Goal: Task Accomplishment & Management: Use online tool/utility

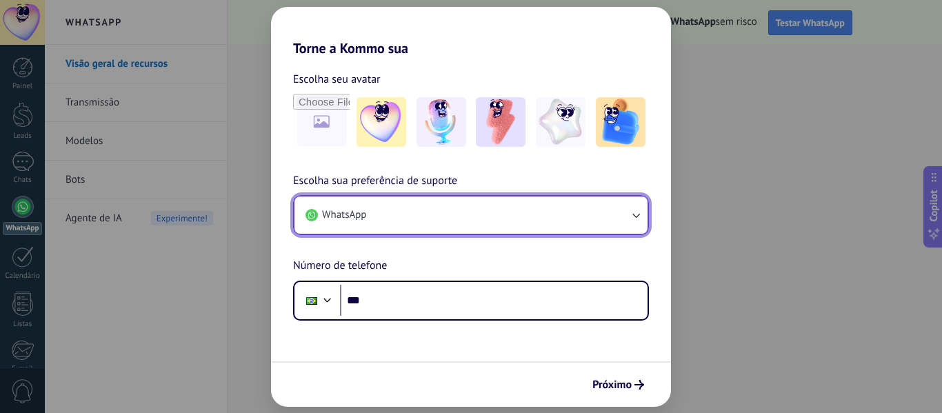
click at [414, 226] on button "WhatsApp" at bounding box center [470, 214] width 353 height 37
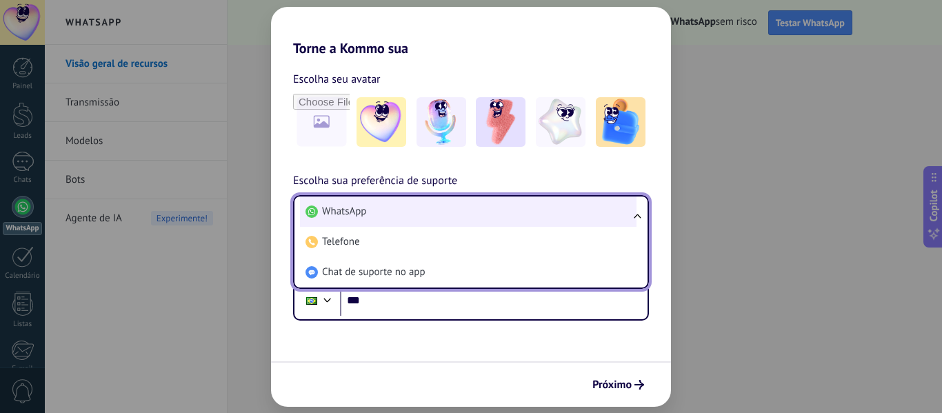
click at [415, 219] on li "WhatsApp" at bounding box center [468, 211] width 336 height 30
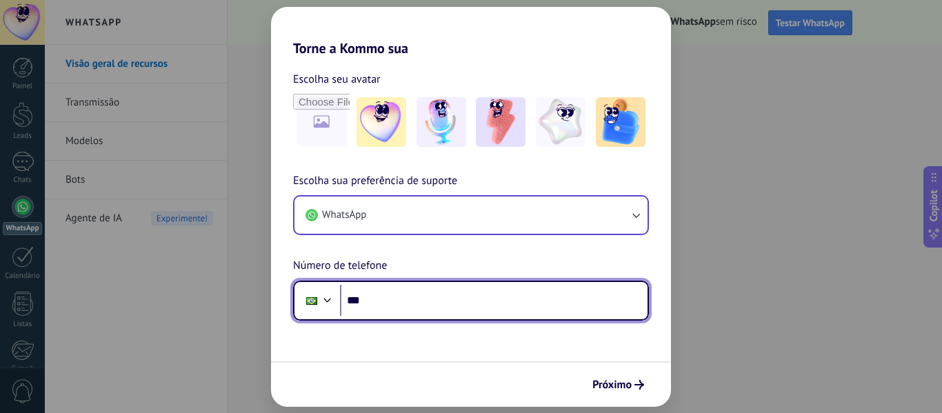
click at [414, 303] on input "***" at bounding box center [494, 301] width 308 height 32
type input "**********"
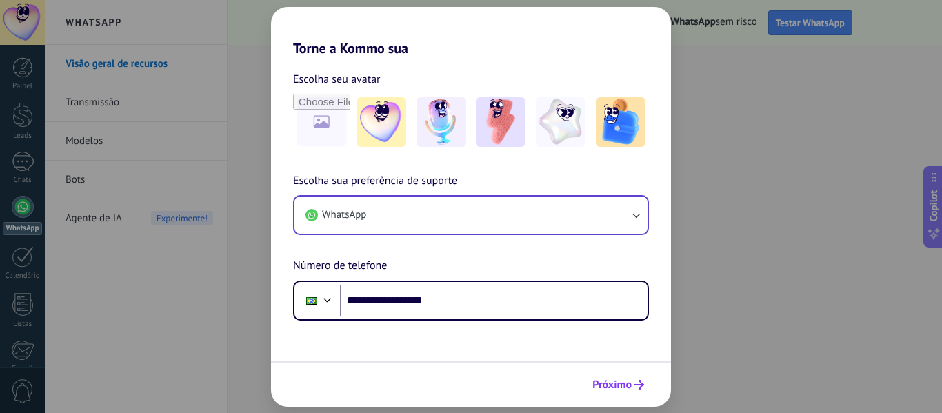
click at [597, 383] on span "Próximo" at bounding box center [611, 385] width 39 height 10
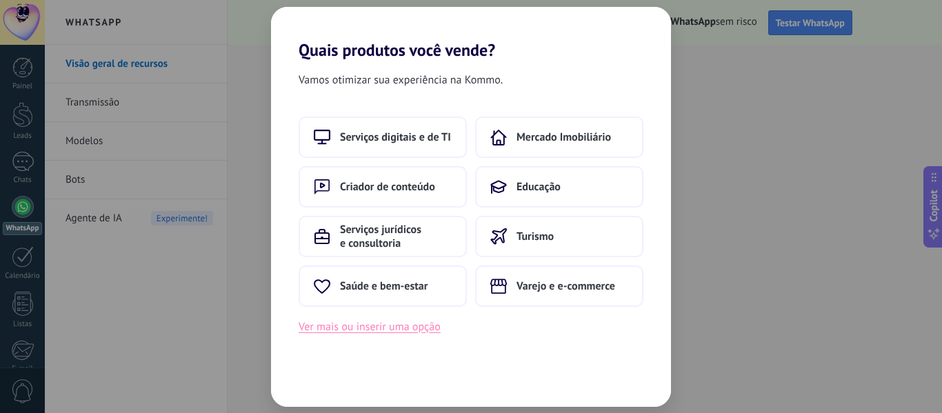
click at [373, 330] on button "Ver mais ou inserir uma opção" at bounding box center [370, 327] width 142 height 18
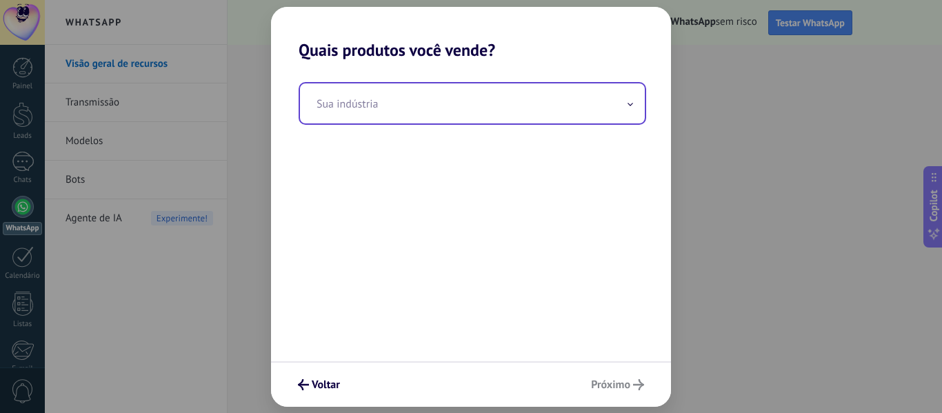
click at [466, 97] on input "text" at bounding box center [472, 103] width 345 height 40
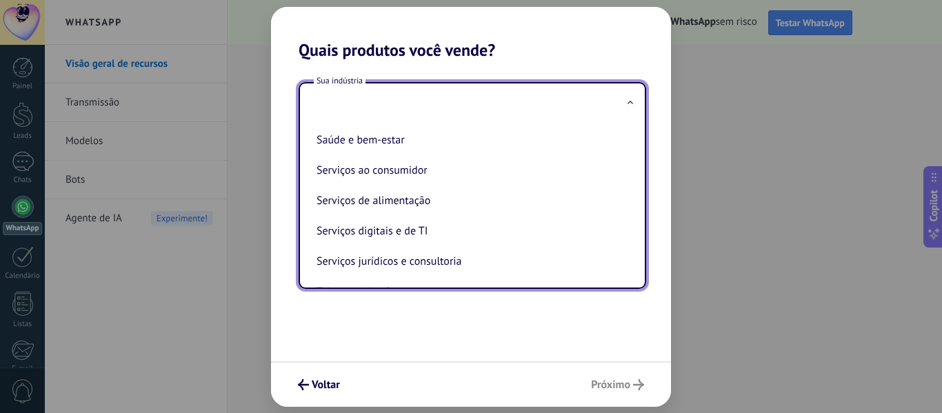
scroll to position [248, 0]
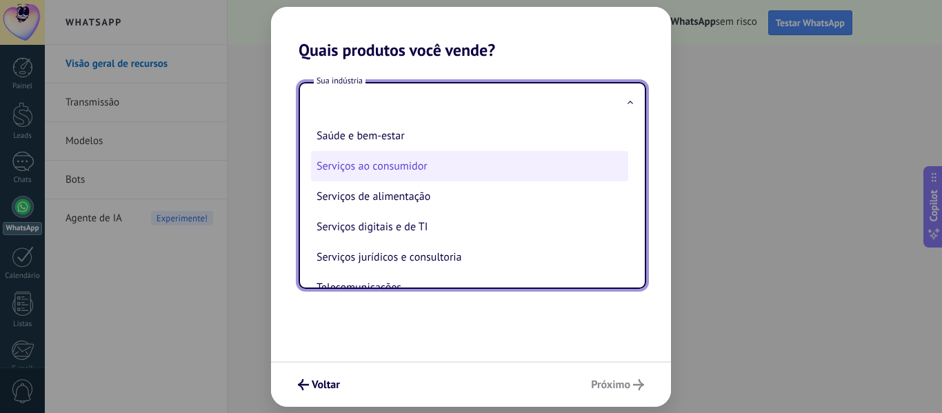
click at [388, 168] on li "Serviços ao consumidor" at bounding box center [469, 166] width 317 height 30
type input "**********"
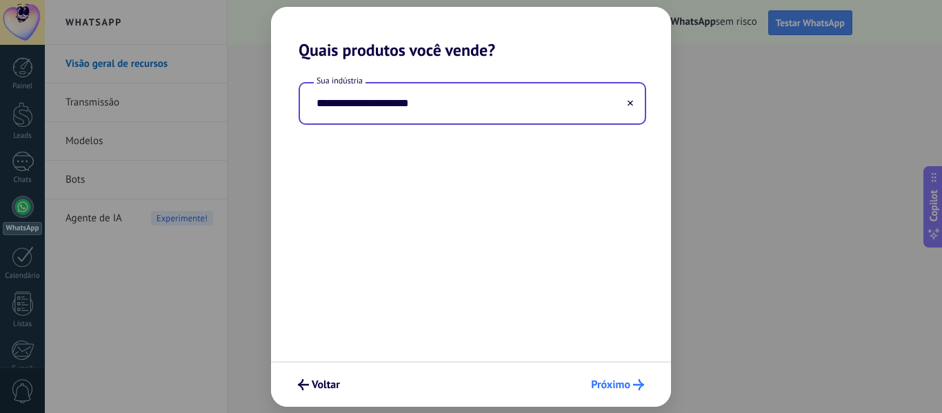
click at [641, 383] on icon "submit" at bounding box center [638, 384] width 11 height 11
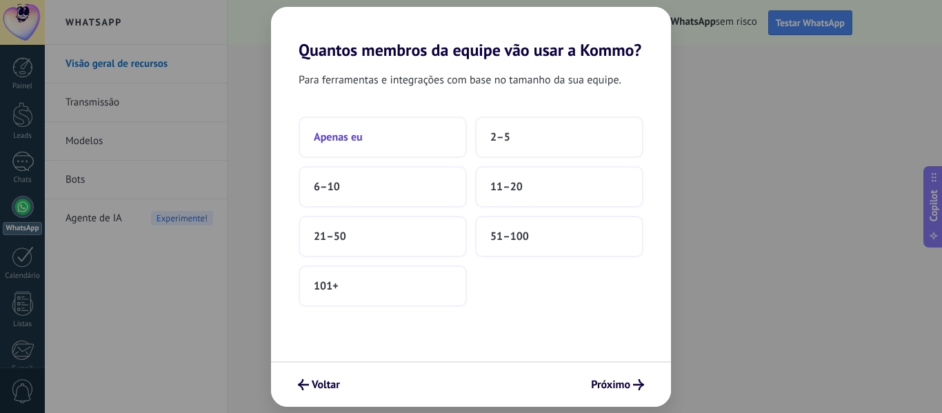
click at [390, 134] on button "Apenas eu" at bounding box center [383, 137] width 168 height 41
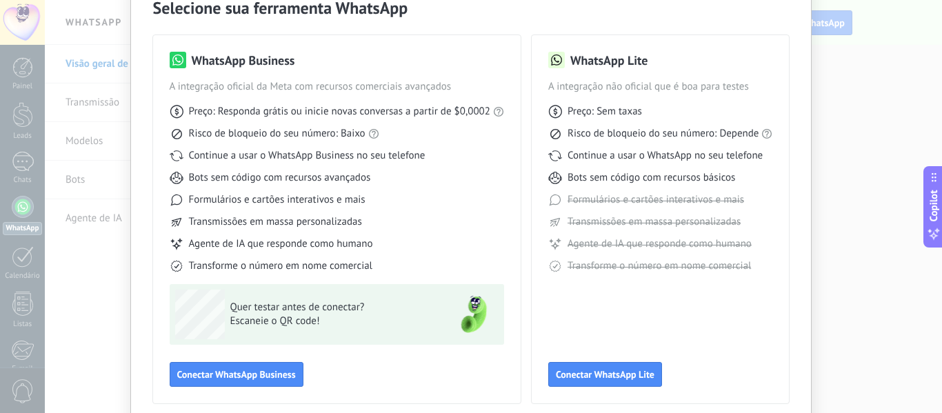
scroll to position [68, 0]
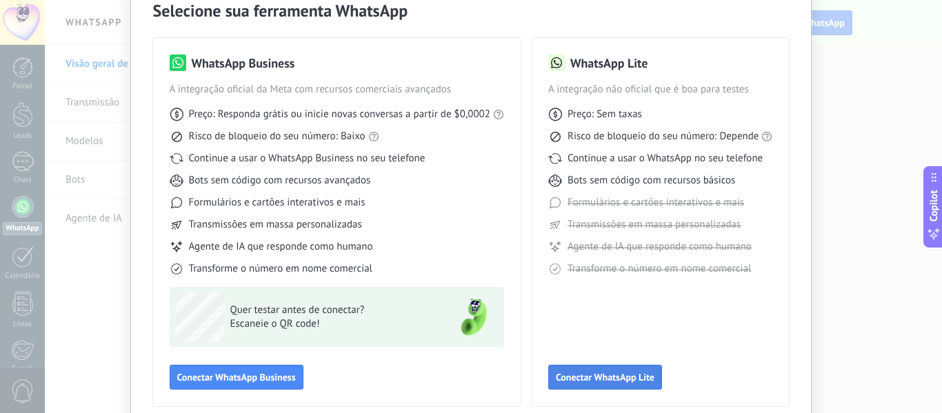
click at [618, 384] on button "Conectar WhatsApp Lite" at bounding box center [605, 377] width 114 height 25
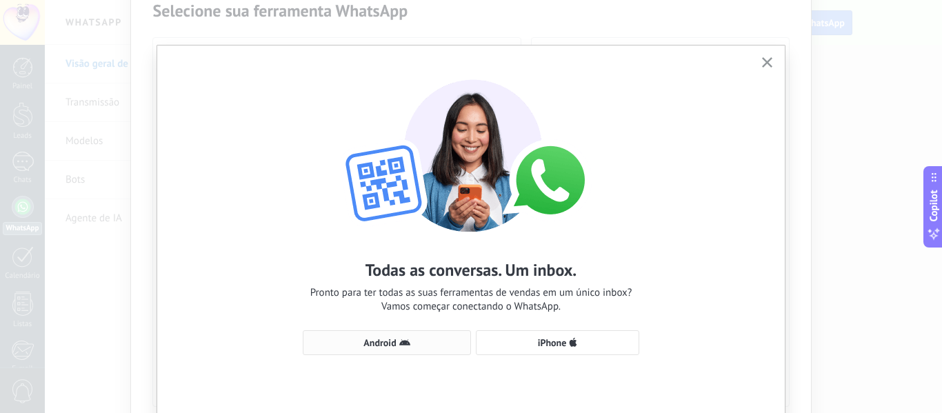
click at [420, 341] on span "Android" at bounding box center [386, 342] width 153 height 11
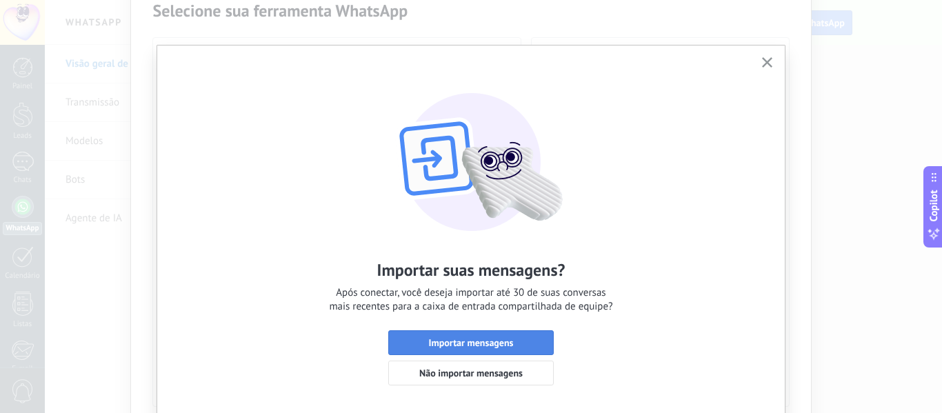
click at [476, 339] on span "Importar mensagens" at bounding box center [471, 343] width 85 height 10
